Goal: Navigation & Orientation: Find specific page/section

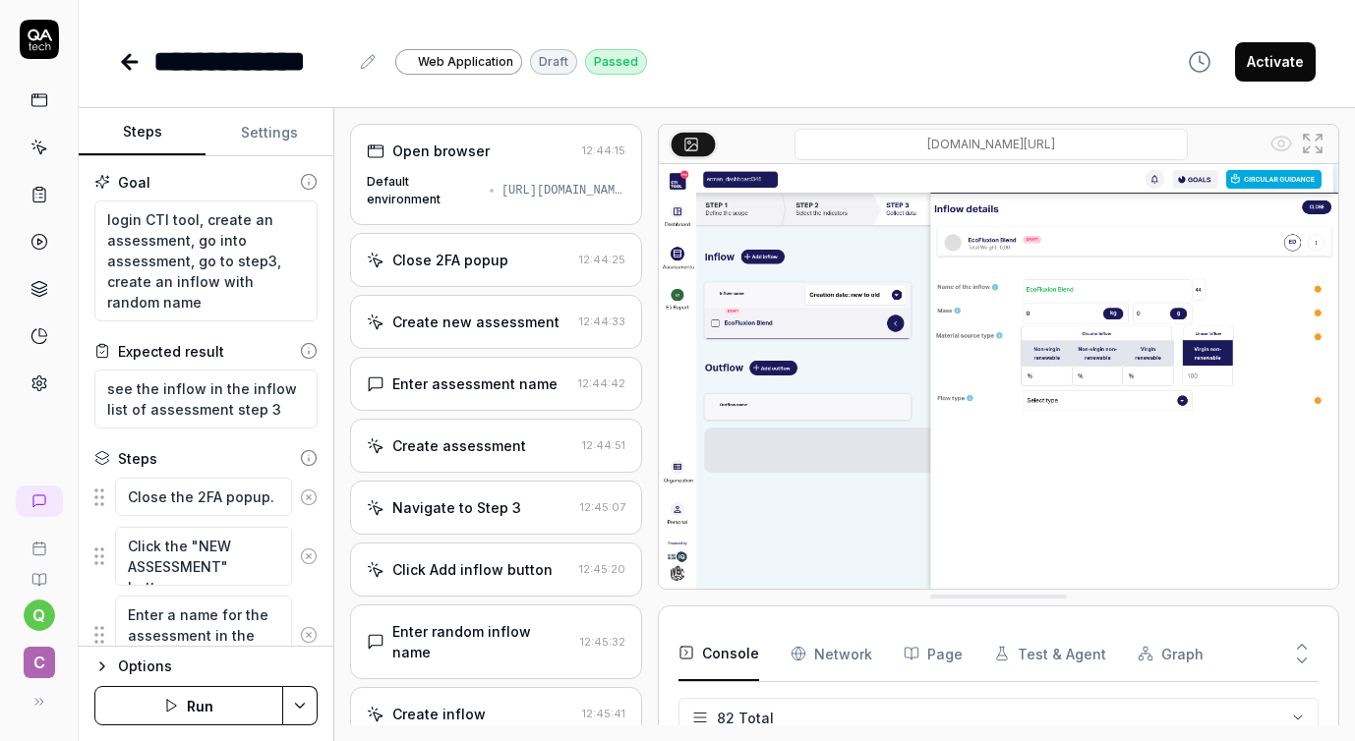
scroll to position [3412, 0]
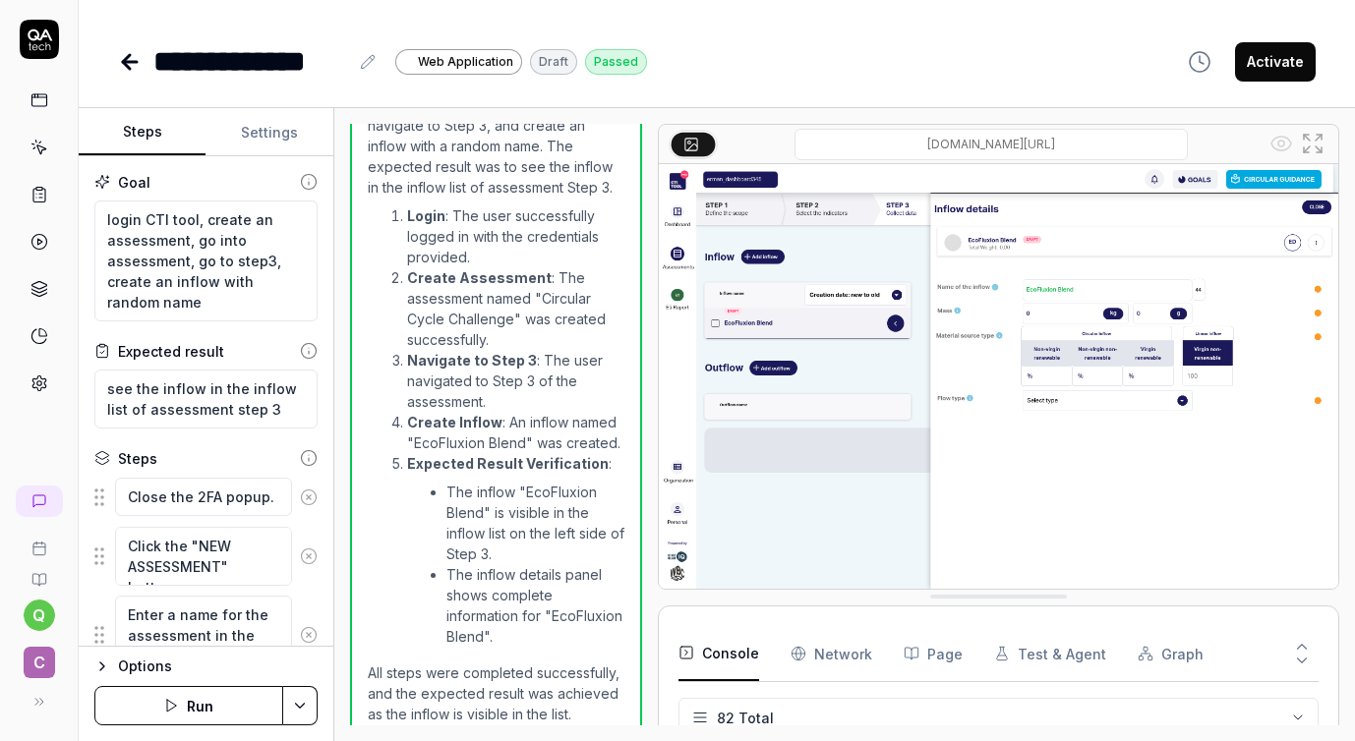
click at [39, 697] on icon at bounding box center [39, 702] width 16 height 16
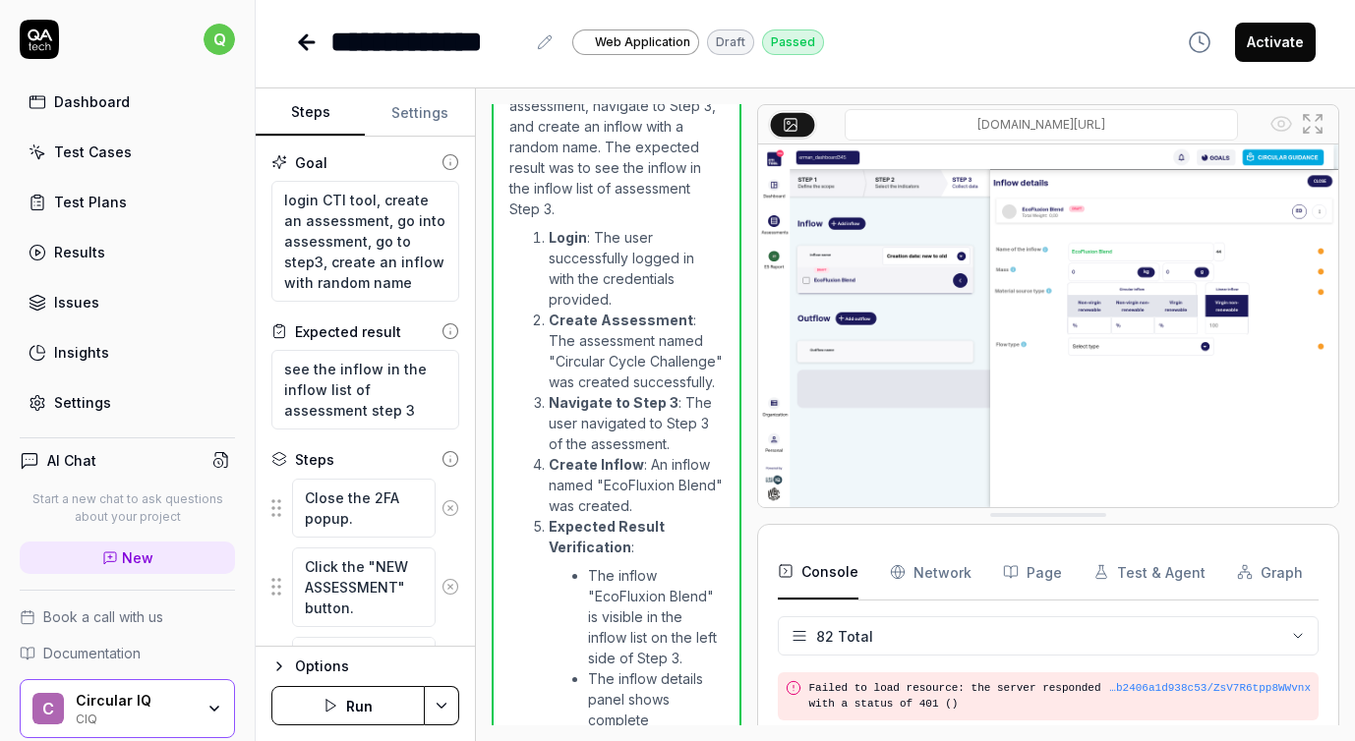
click at [98, 697] on div "Circular IQ" at bounding box center [135, 701] width 118 height 18
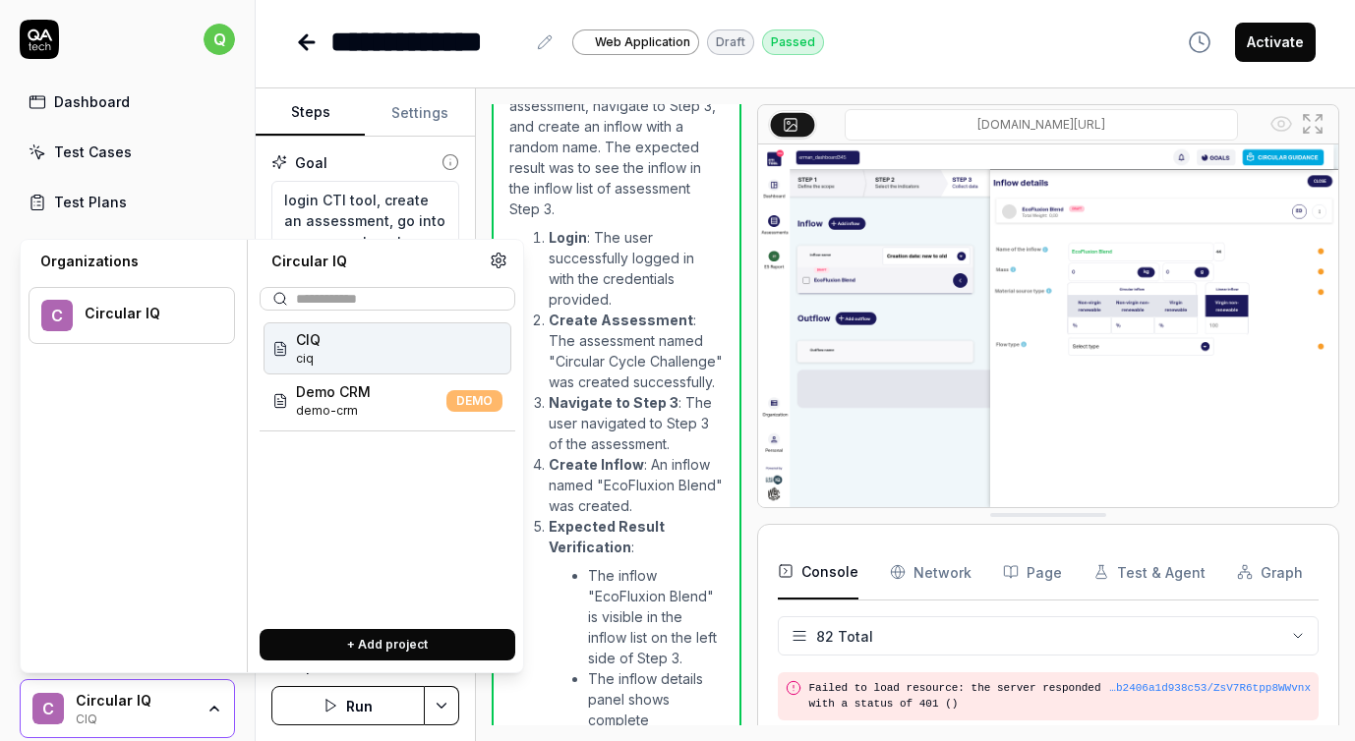
click at [1120, 45] on div "**********" at bounding box center [805, 42] width 1020 height 44
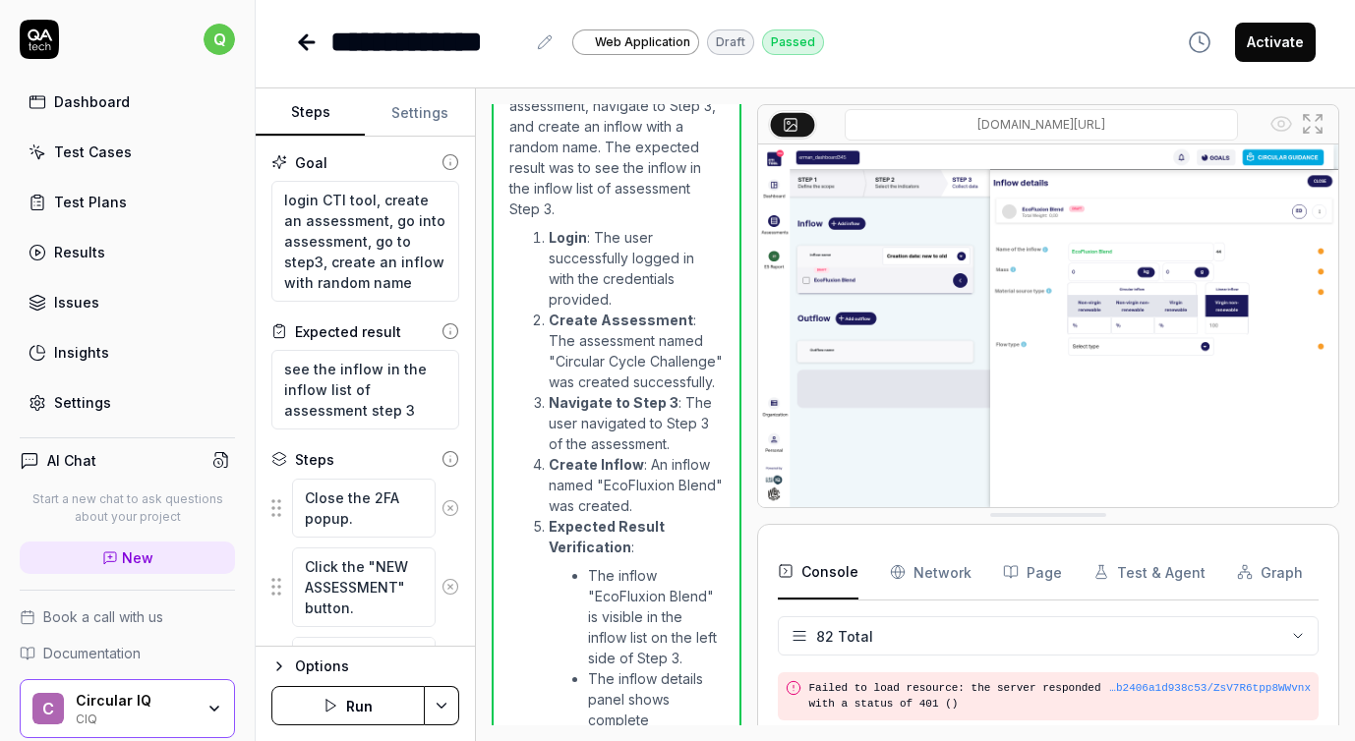
click at [96, 103] on div "Dashboard" at bounding box center [92, 101] width 76 height 21
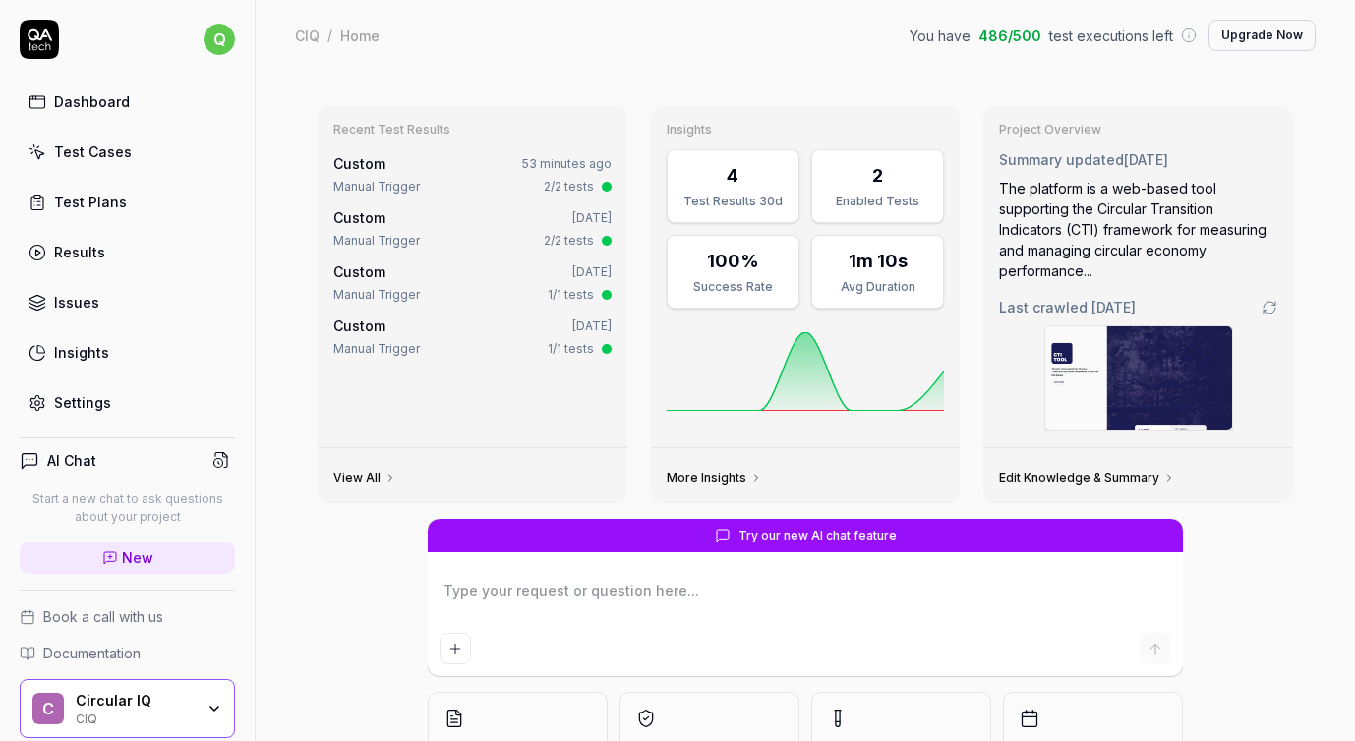
type textarea "*"
click at [93, 407] on div "Settings" at bounding box center [82, 402] width 57 height 21
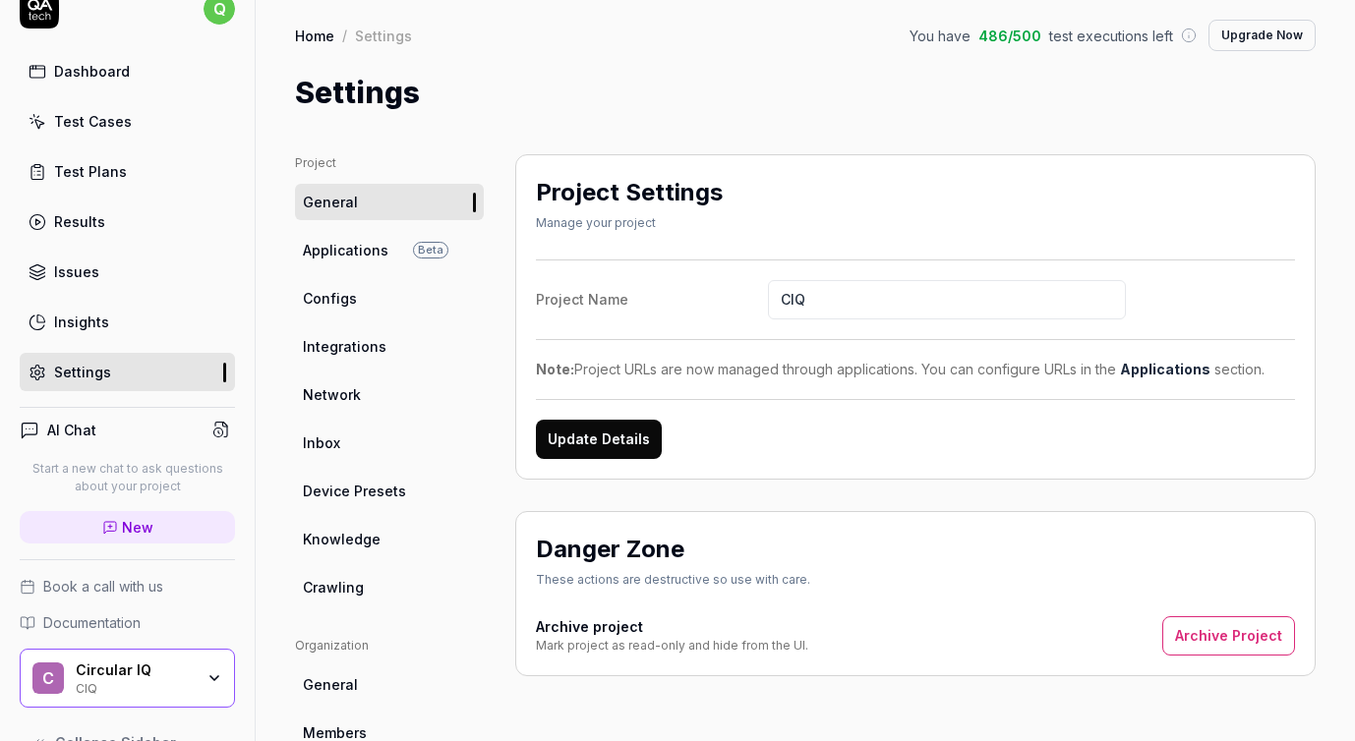
scroll to position [73, 0]
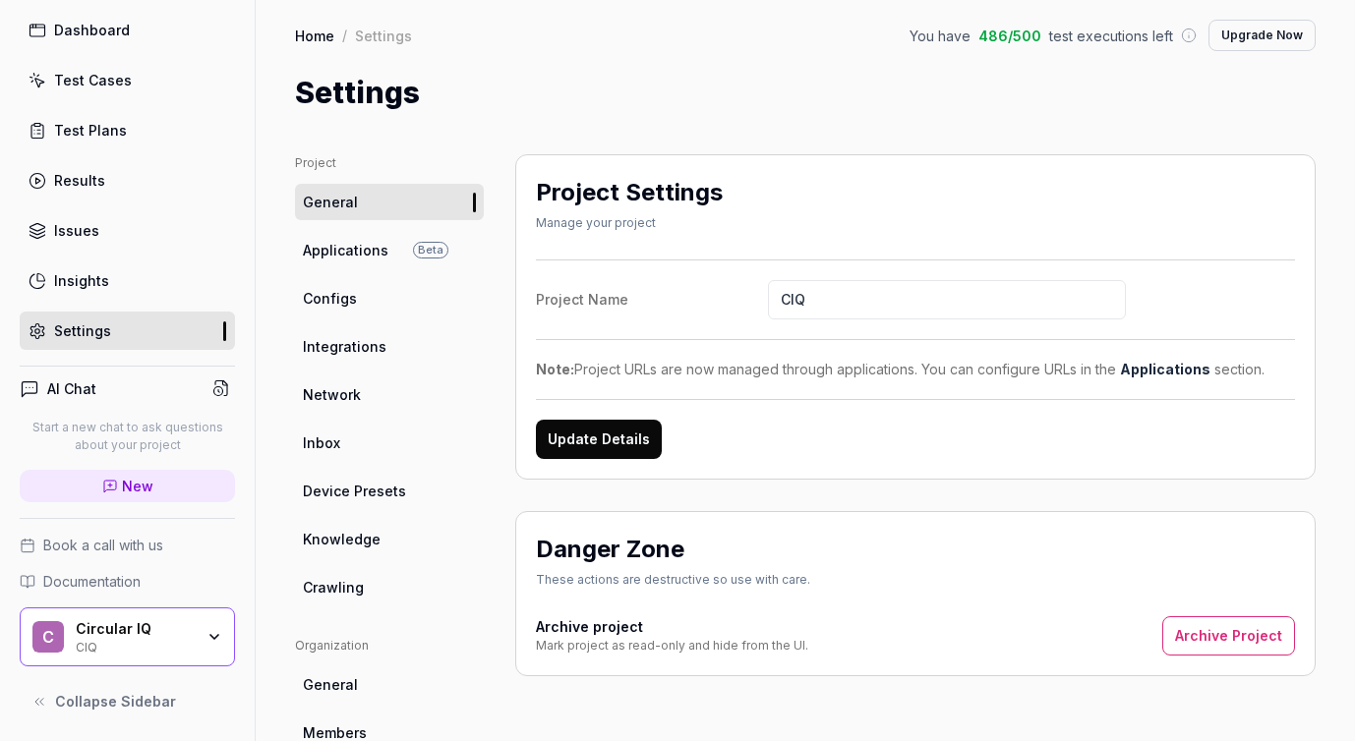
click at [79, 279] on div "Insights" at bounding box center [81, 280] width 55 height 21
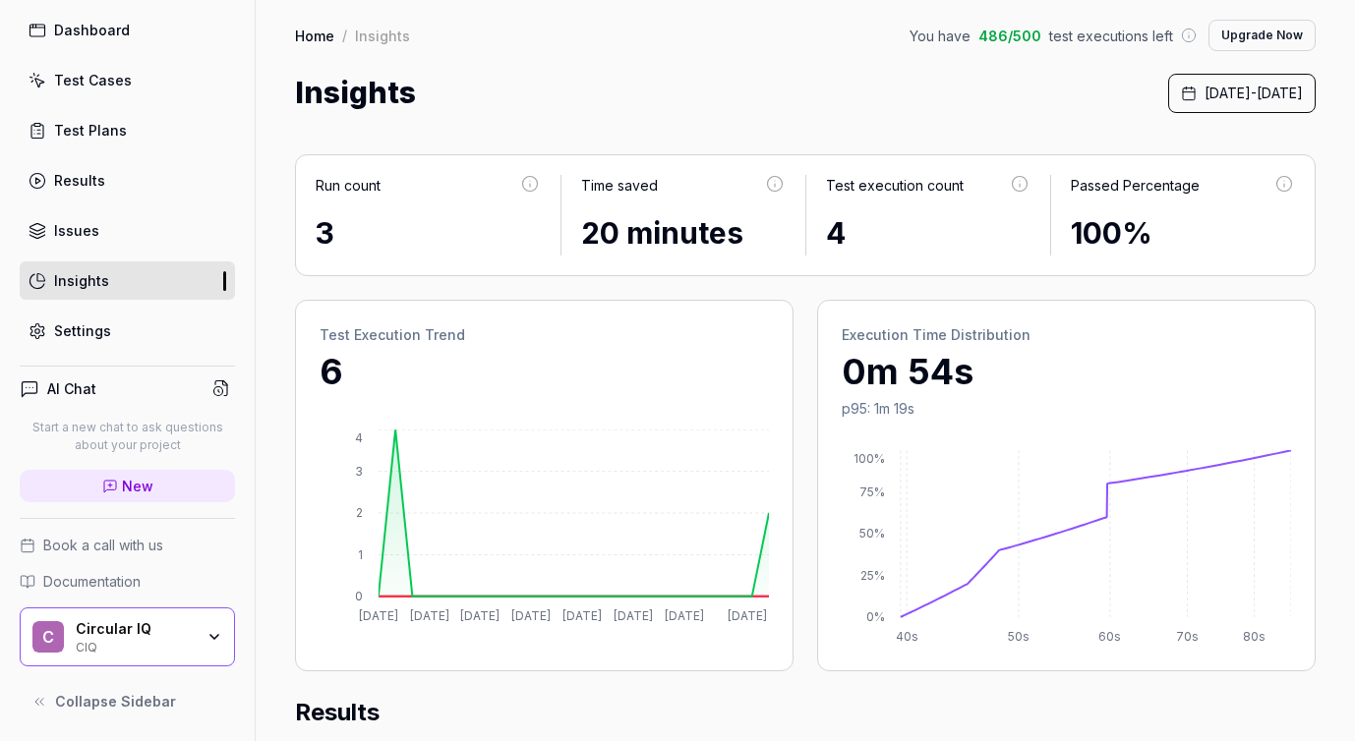
click at [83, 329] on div "Settings" at bounding box center [82, 331] width 57 height 21
